Goal: Task Accomplishment & Management: Manage account settings

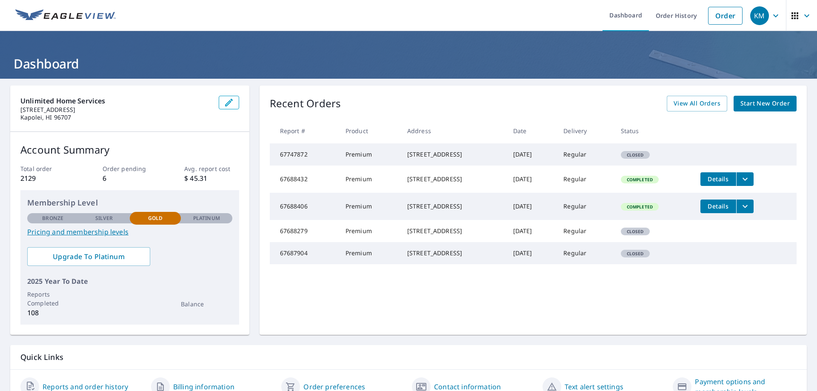
click at [757, 14] on div "KM" at bounding box center [759, 15] width 19 height 19
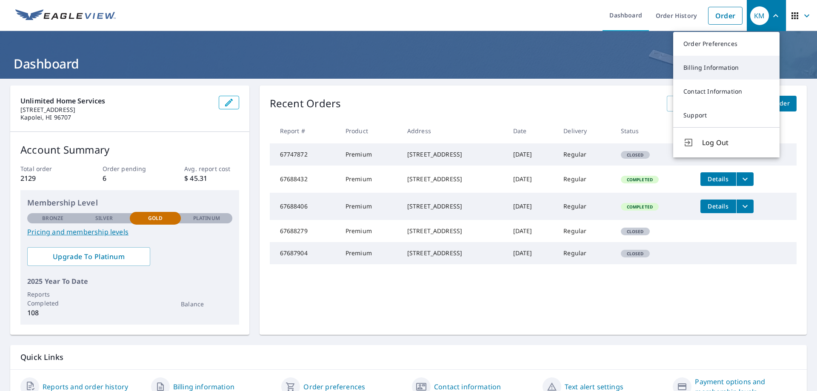
click at [707, 70] on link "Billing Information" at bounding box center [726, 68] width 106 height 24
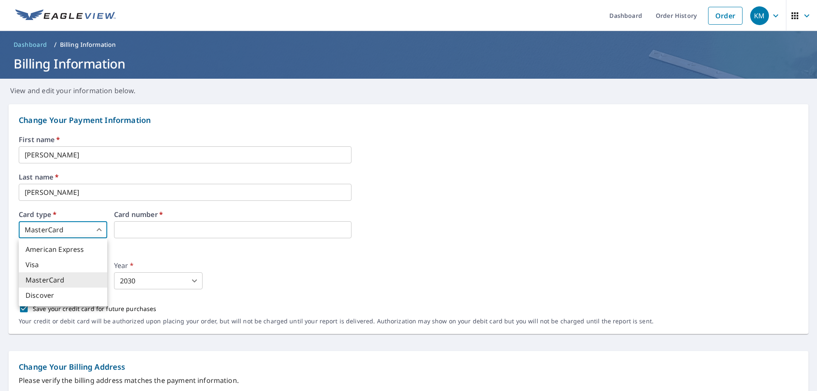
click at [96, 229] on body "KM KM Dashboard Order History Order KM Dashboard / Billing Information Billing …" at bounding box center [408, 195] width 817 height 391
click at [48, 265] on li "Visa" at bounding box center [63, 264] width 88 height 15
type input "2"
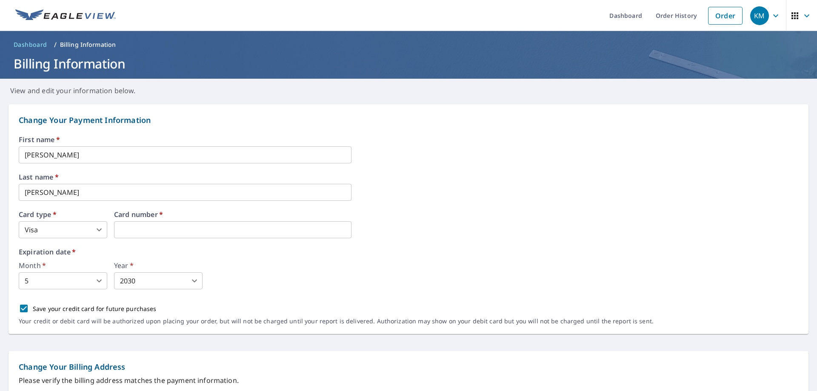
click at [96, 283] on body "KM KM Dashboard Order History Order KM Dashboard / Billing Information Billing …" at bounding box center [408, 195] width 817 height 391
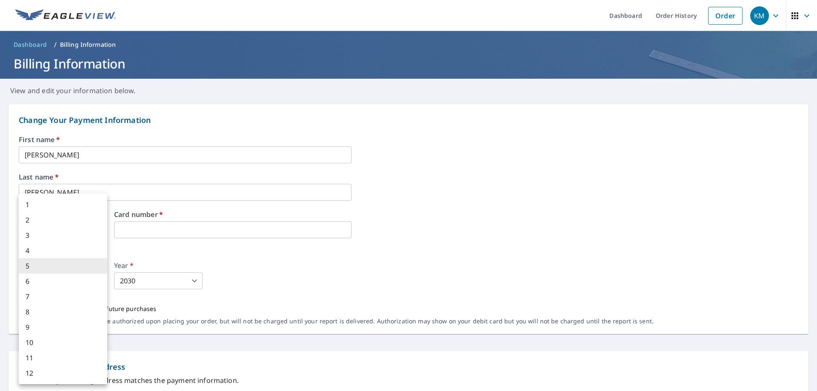
drag, startPoint x: 44, startPoint y: 341, endPoint x: 54, endPoint y: 335, distance: 11.8
click at [44, 340] on li "10" at bounding box center [63, 342] width 88 height 15
type input "10"
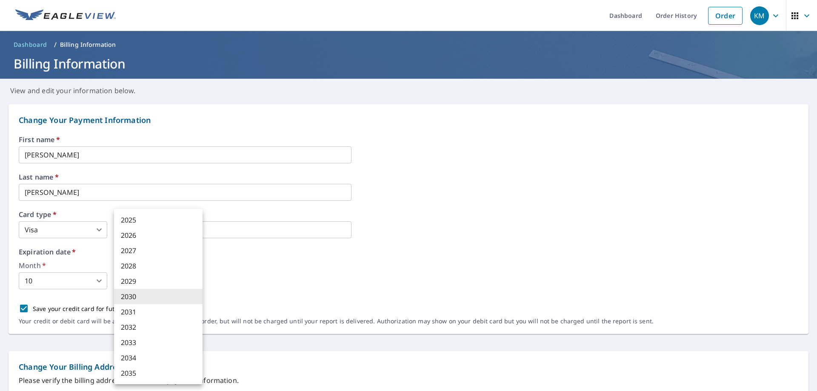
click at [166, 282] on body "KM KM Dashboard Order History Order KM Dashboard / Billing Information Billing …" at bounding box center [408, 195] width 817 height 391
click at [145, 265] on li "2028" at bounding box center [158, 265] width 88 height 15
type input "2028"
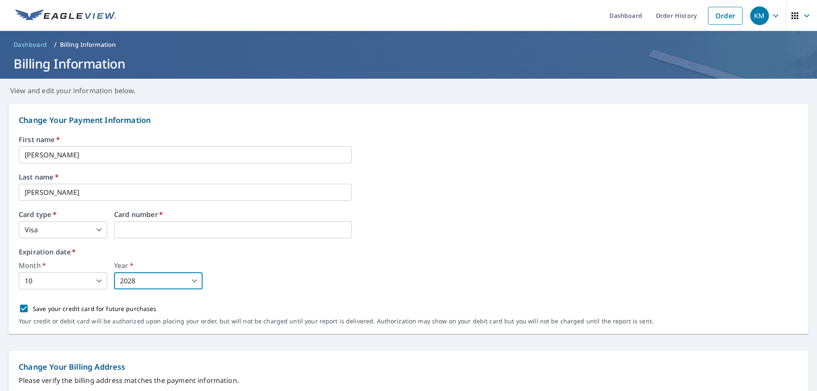
click at [324, 276] on div "2025 2026 2027 2028 2029 2030 2031 2032 2033 2034 2035" at bounding box center [408, 195] width 817 height 391
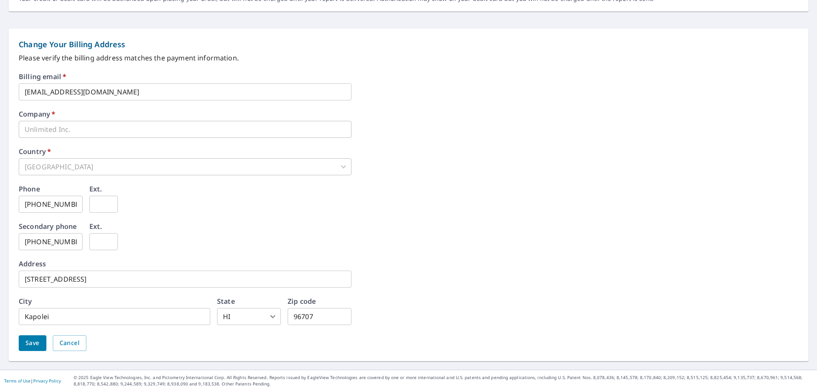
scroll to position [323, 0]
click at [36, 341] on span "Save" at bounding box center [33, 342] width 14 height 11
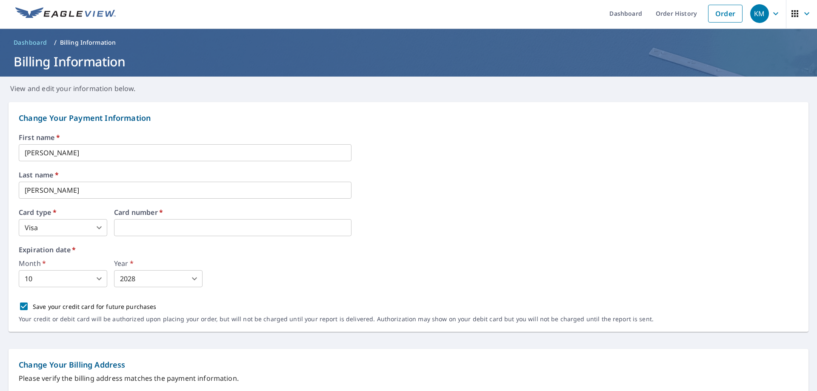
scroll to position [0, 0]
